Goal: Task Accomplishment & Management: Manage account settings

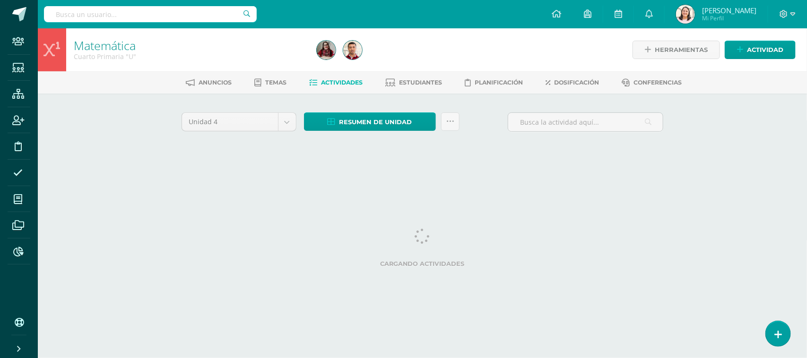
click at [76, 18] on input "text" at bounding box center [150, 14] width 213 height 16
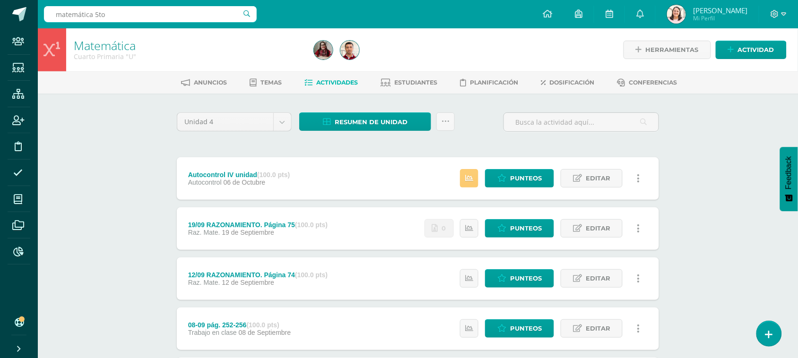
click at [117, 10] on input "matemática 5to" at bounding box center [150, 14] width 213 height 16
type input "matemática 5"
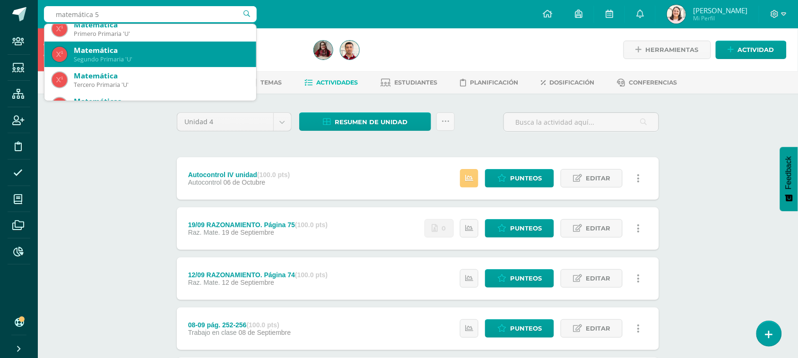
scroll to position [118, 0]
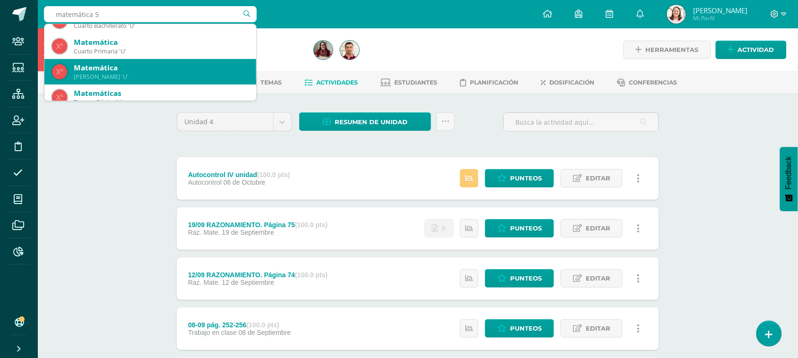
click at [97, 74] on div "Quinto Primaria 'U'" at bounding box center [161, 77] width 175 height 8
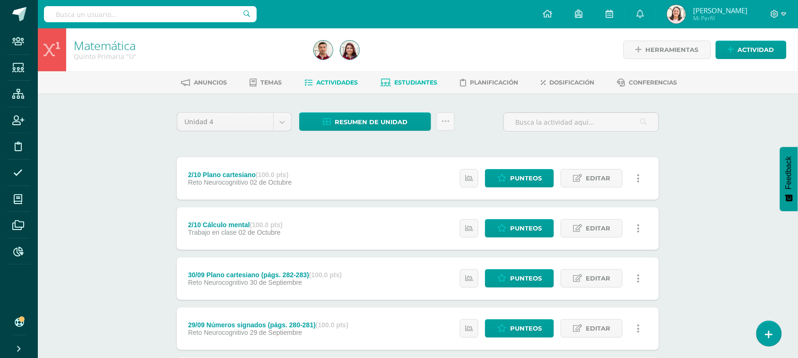
click at [407, 85] on span "Estudiantes" at bounding box center [416, 82] width 43 height 7
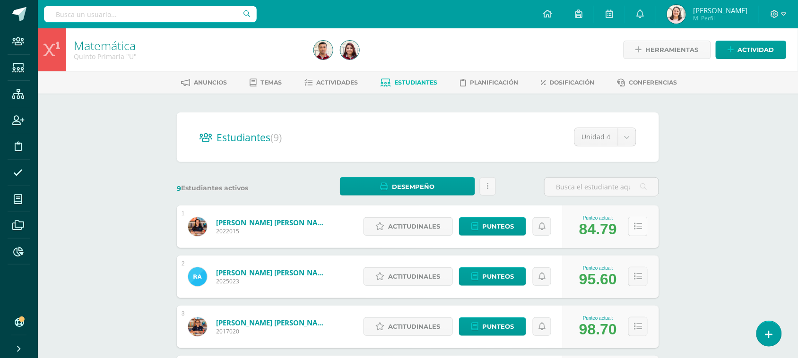
click at [641, 231] on button at bounding box center [637, 226] width 19 height 19
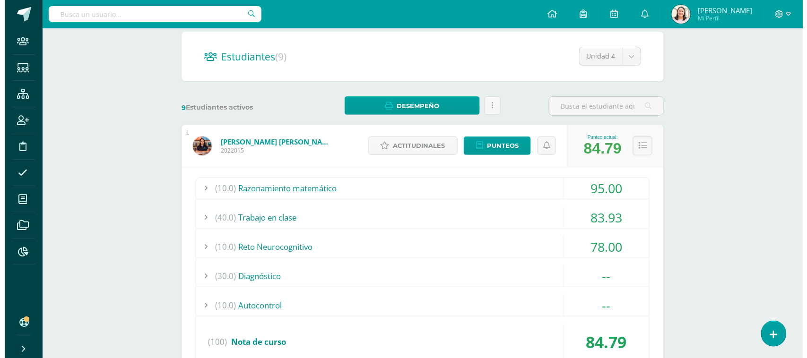
scroll to position [177, 0]
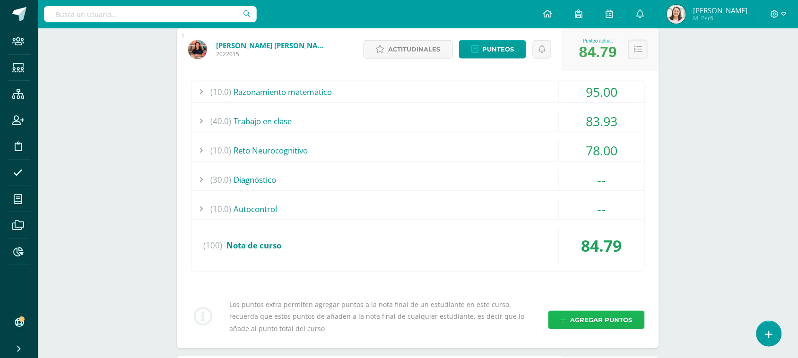
click at [575, 320] on span "Agregar puntos" at bounding box center [602, 320] width 62 height 17
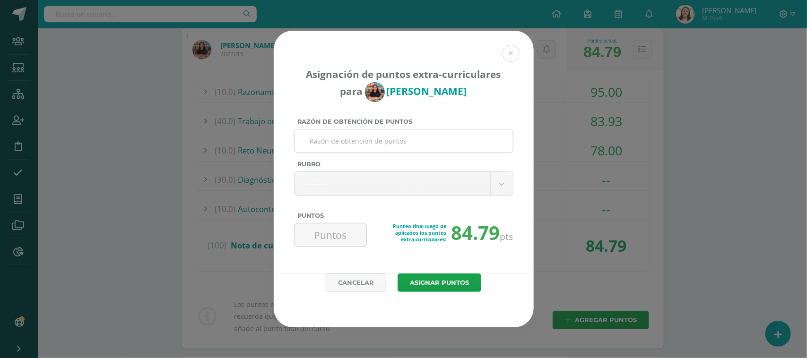
click at [386, 141] on input "Razón de obtención de puntos" at bounding box center [403, 141] width 211 height 23
type input "5"
type input "Anaro"
click at [345, 232] on input "Puntos" at bounding box center [330, 235] width 65 height 23
type input "5"
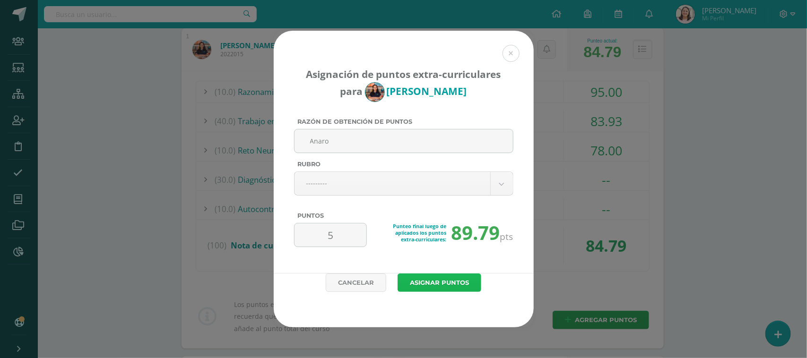
click at [418, 284] on button "Asignar puntos" at bounding box center [440, 283] width 84 height 18
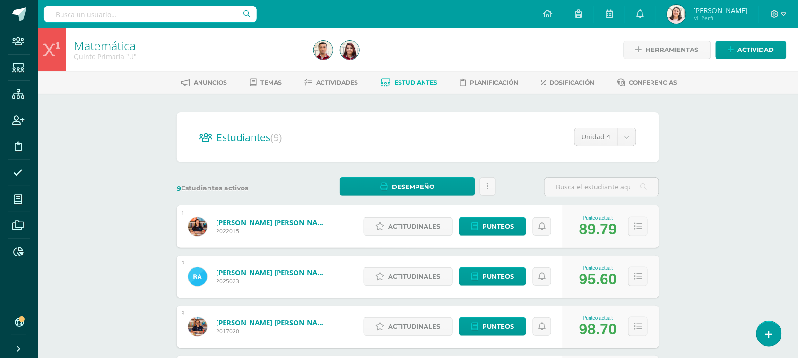
click at [253, 222] on link "Albizures García, Valery Fernanda" at bounding box center [272, 222] width 113 height 9
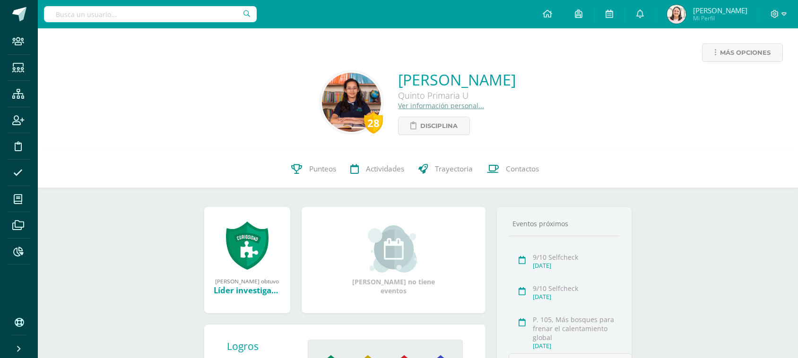
click at [302, 167] on link "Punteos" at bounding box center [313, 169] width 59 height 38
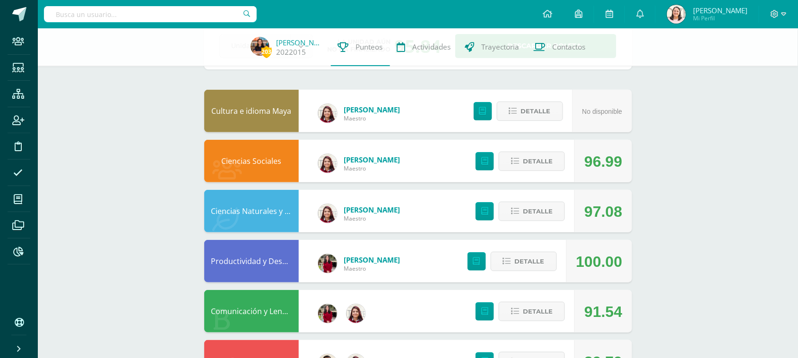
scroll to position [118, 0]
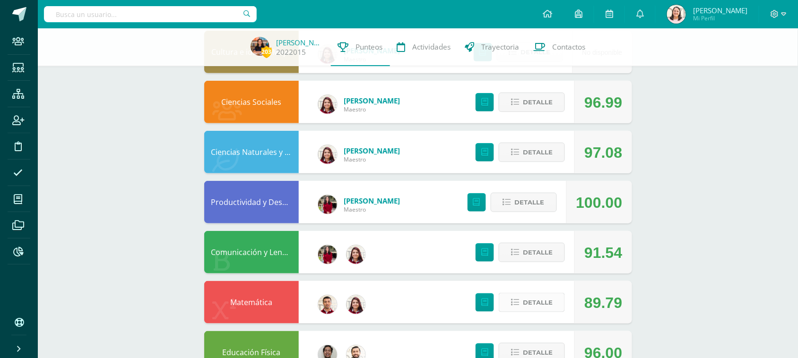
click at [545, 305] on span "Detalle" at bounding box center [538, 302] width 30 height 17
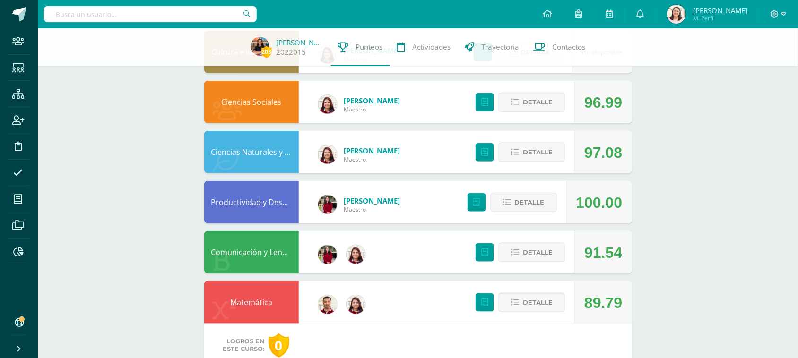
scroll to position [0, 0]
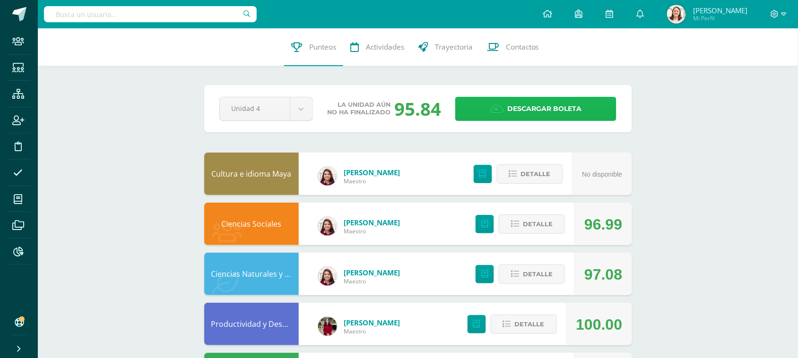
click at [497, 109] on icon at bounding box center [496, 109] width 13 height 10
